Goal: Task Accomplishment & Management: Manage account settings

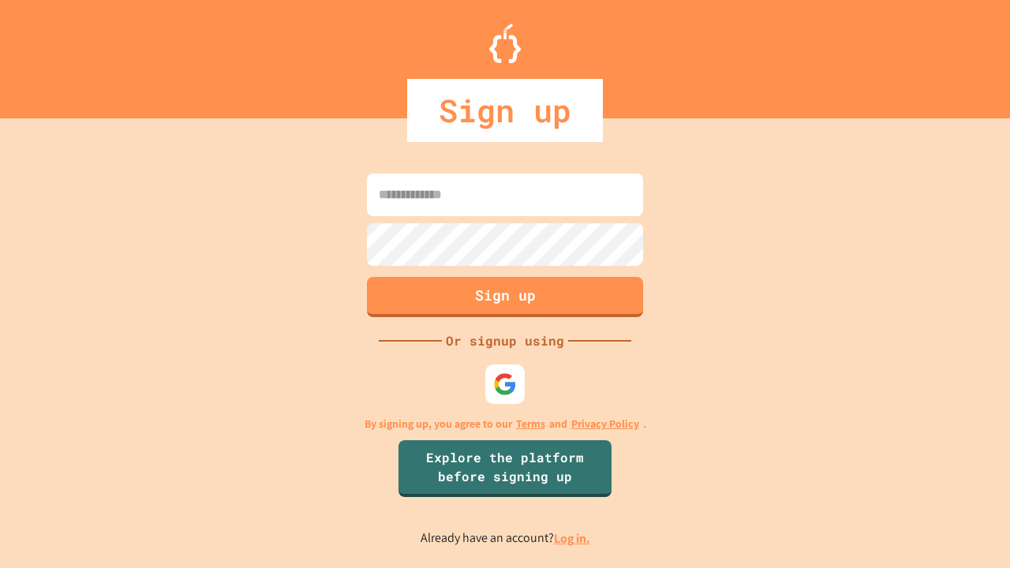
click at [573, 538] on link "Log in." at bounding box center [572, 538] width 36 height 17
